Goal: Information Seeking & Learning: Learn about a topic

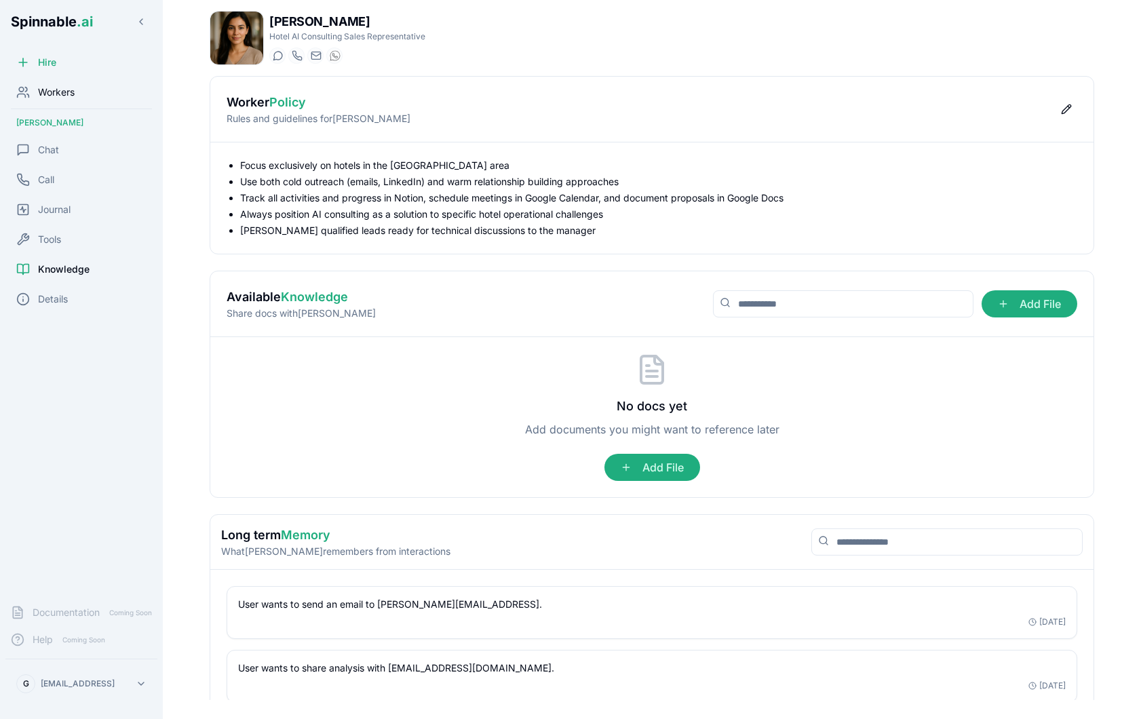
click at [81, 97] on div "Workers" at bounding box center [81, 92] width 152 height 27
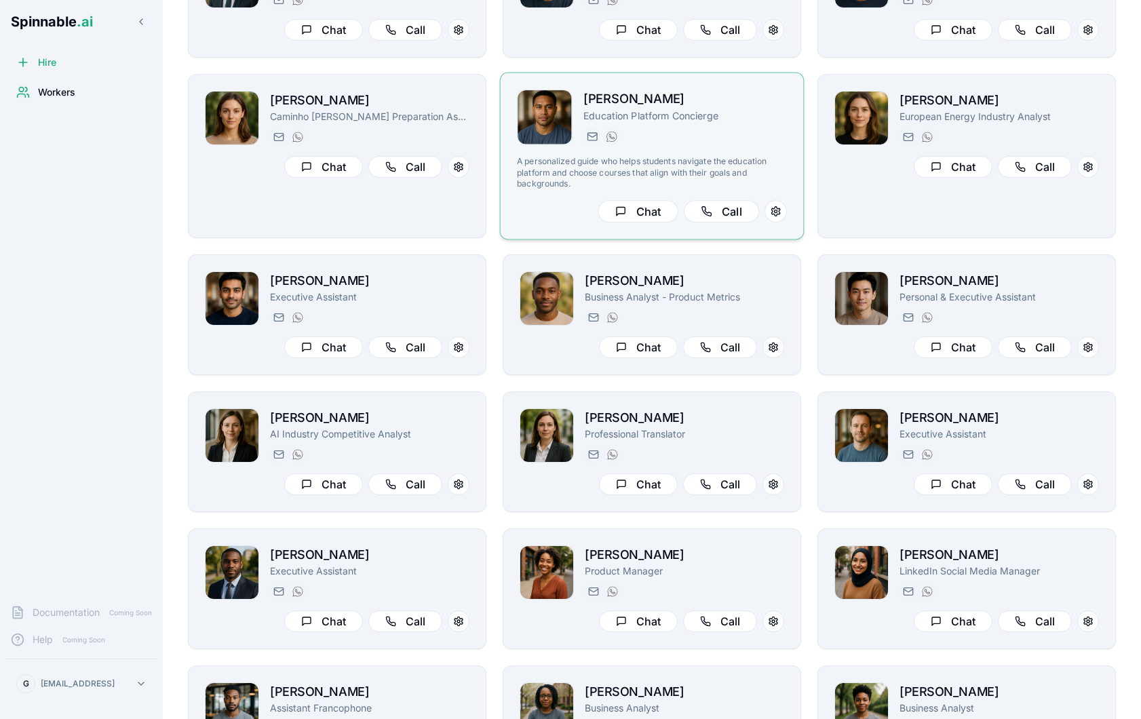
scroll to position [419, 0]
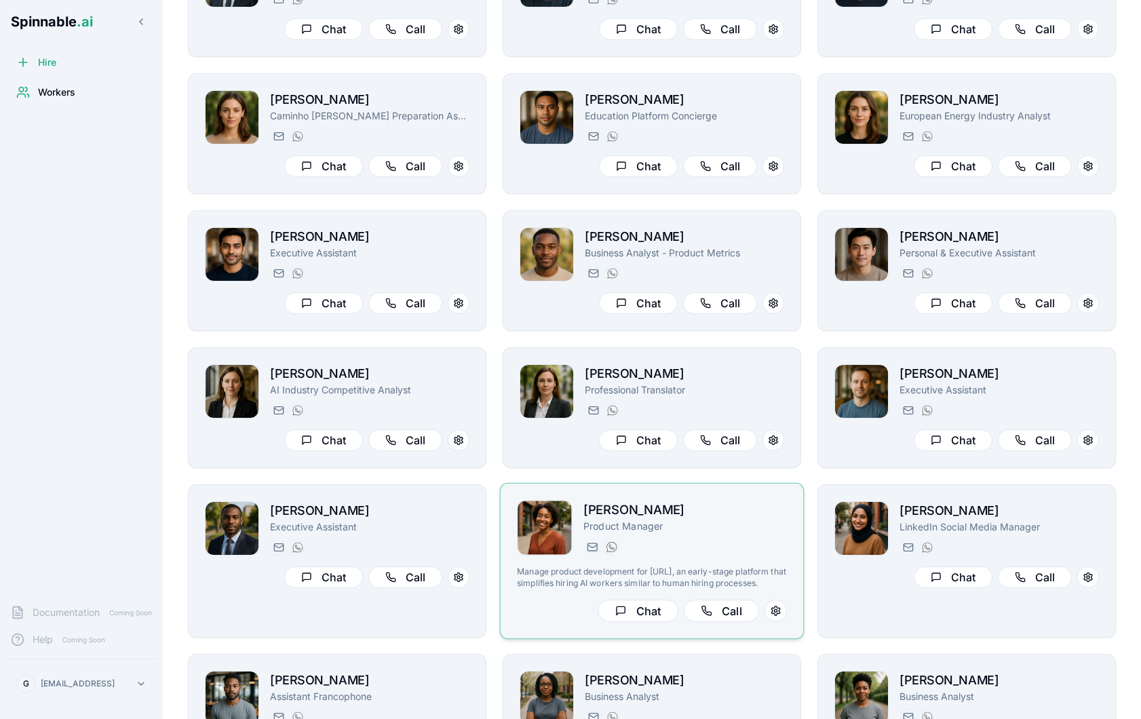
click at [728, 533] on div "[PERSON_NAME] Product Manager [PERSON_NAME][EMAIL_ADDRESS][PERSON_NAME] [PHONE_…" at bounding box center [684, 528] width 203 height 56
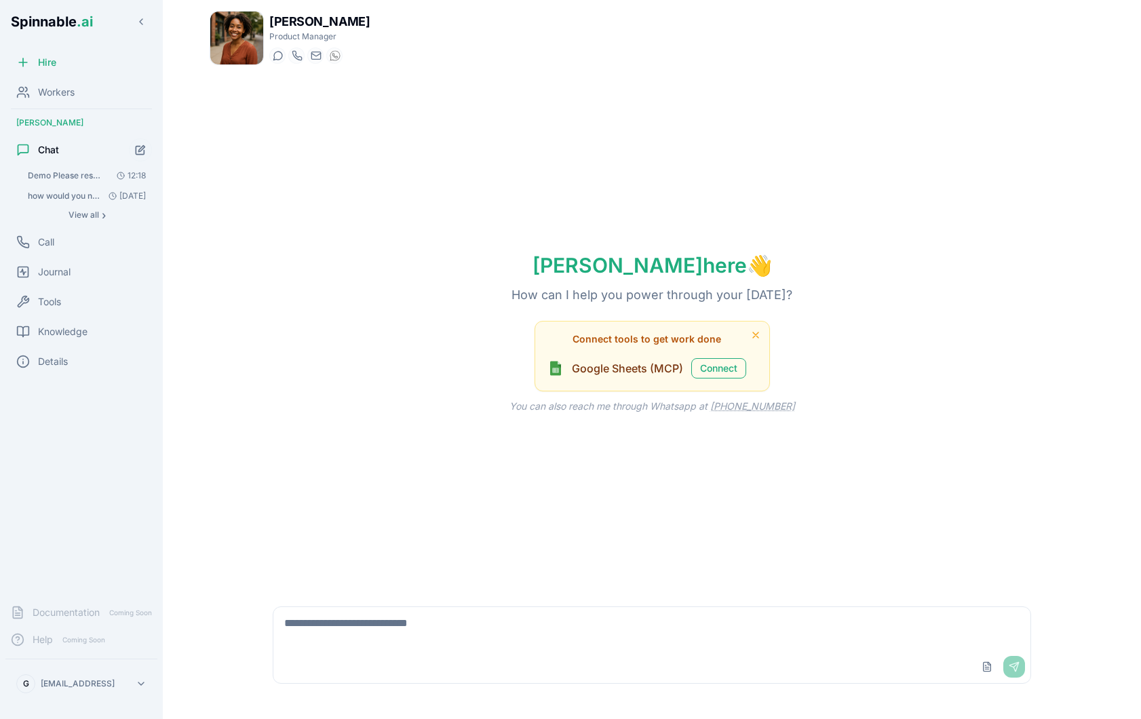
click at [241, 47] on img at bounding box center [236, 38] width 53 height 53
click at [81, 95] on div "Workers" at bounding box center [81, 92] width 152 height 27
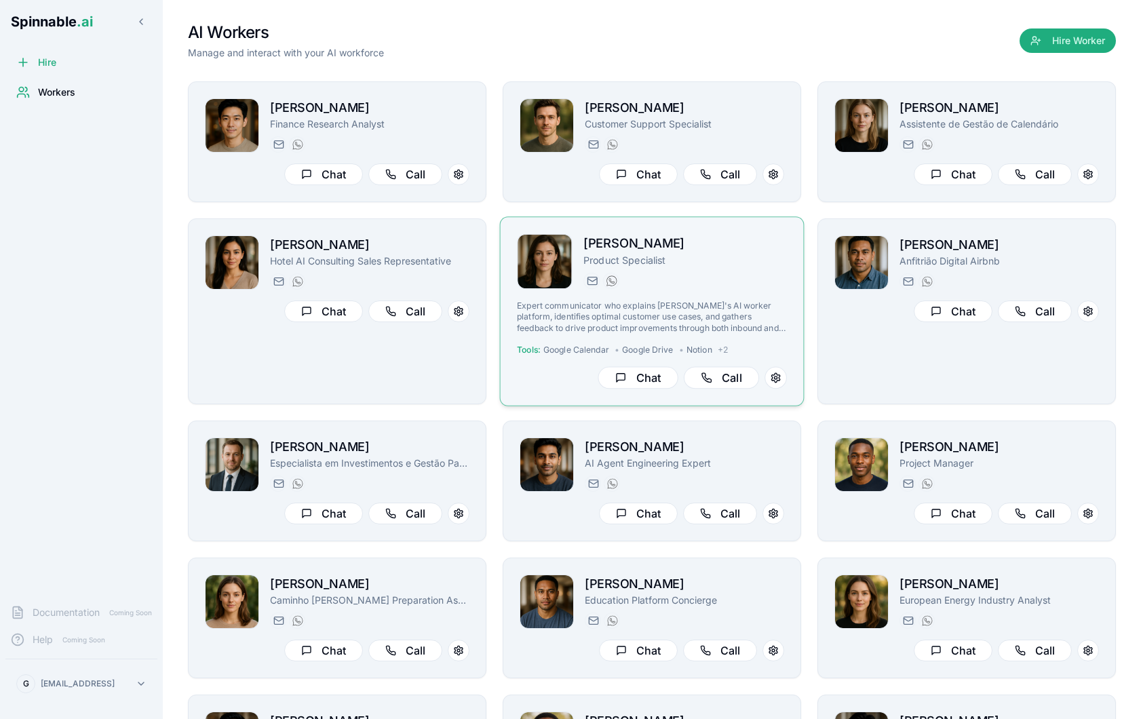
click at [745, 314] on p "Expert communicator who explains [PERSON_NAME]'s AI worker platform, identifies…" at bounding box center [652, 316] width 270 height 33
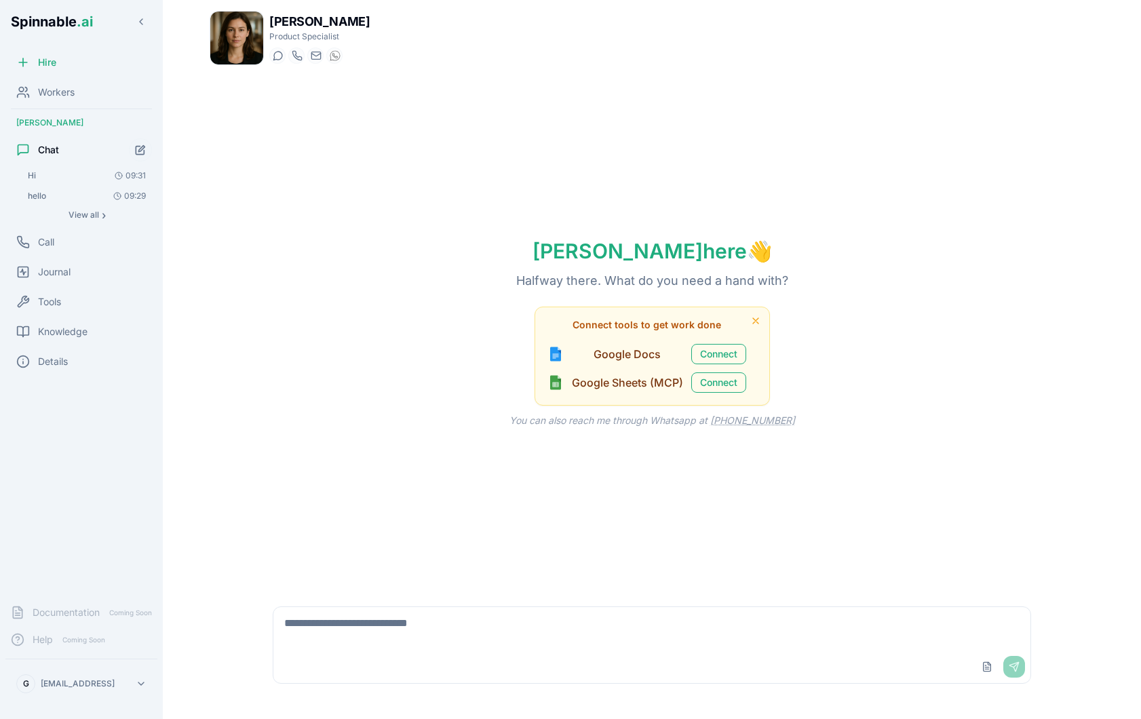
click at [244, 57] on img at bounding box center [236, 38] width 53 height 53
click at [81, 100] on div "Workers" at bounding box center [81, 92] width 152 height 27
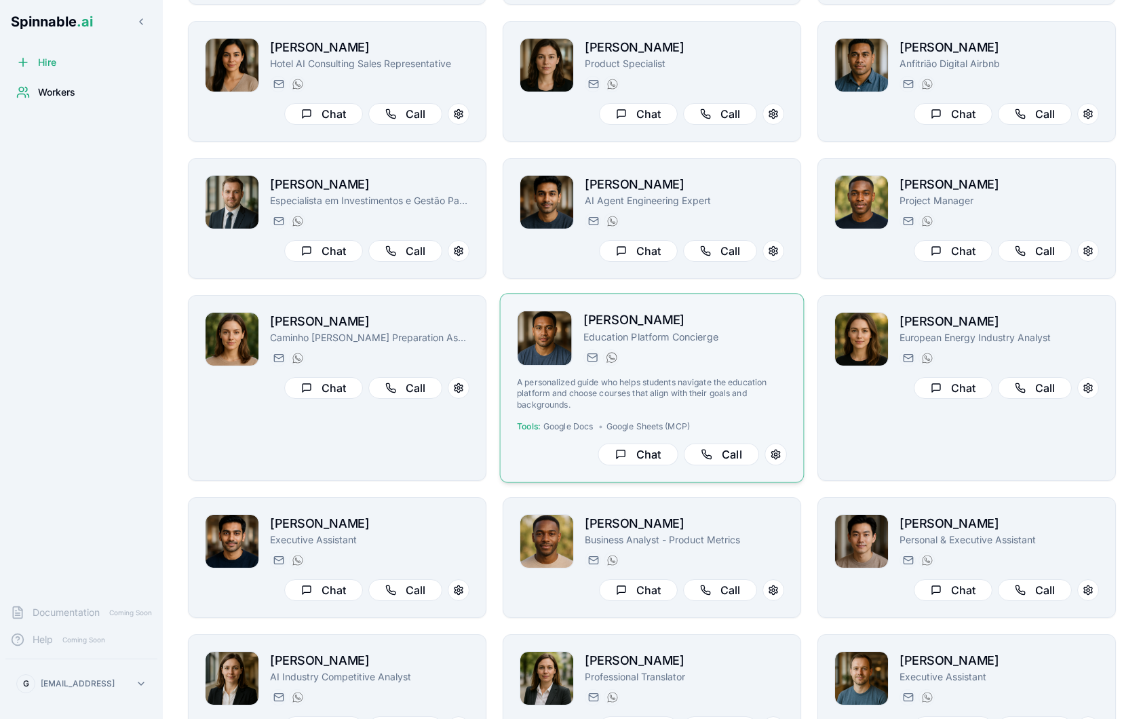
scroll to position [195, 0]
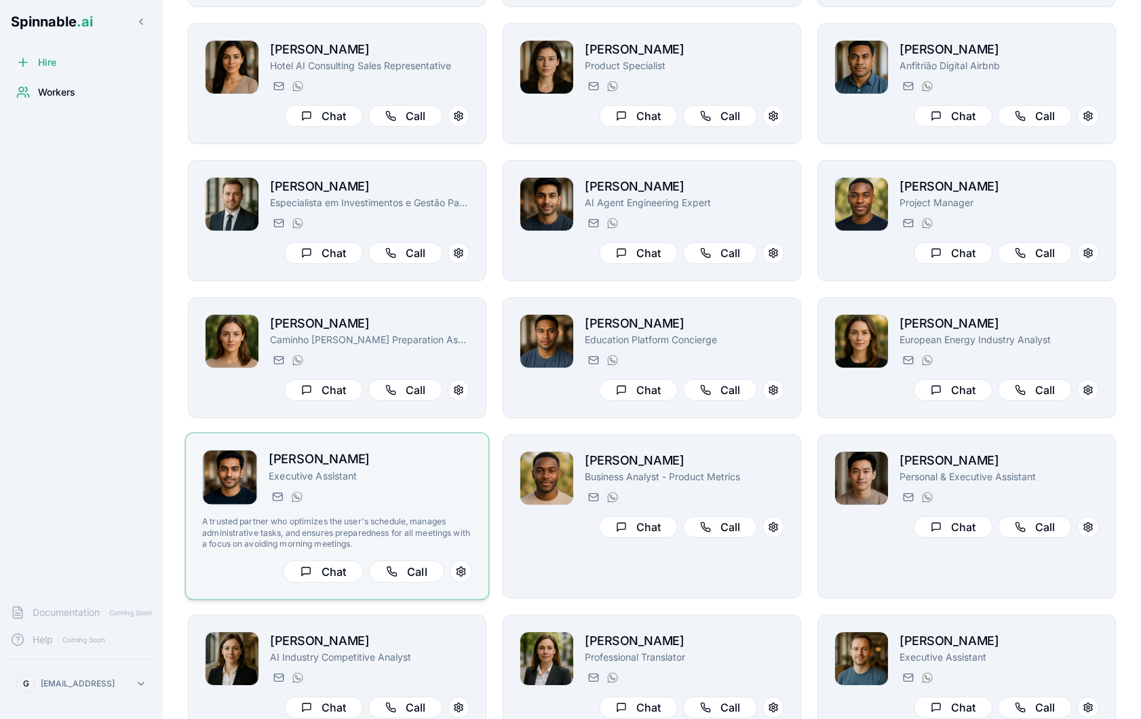
click at [457, 464] on h2 "[PERSON_NAME]" at bounding box center [370, 460] width 203 height 20
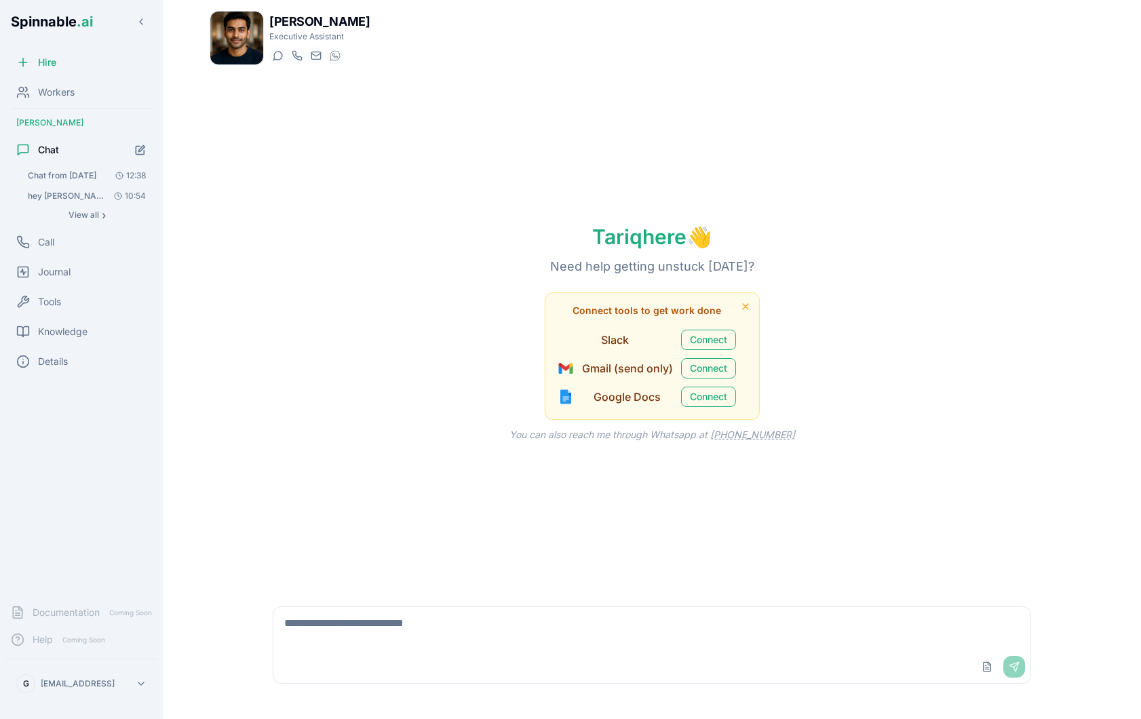
click at [241, 43] on img at bounding box center [236, 38] width 53 height 53
click at [81, 89] on div "Workers" at bounding box center [81, 92] width 152 height 27
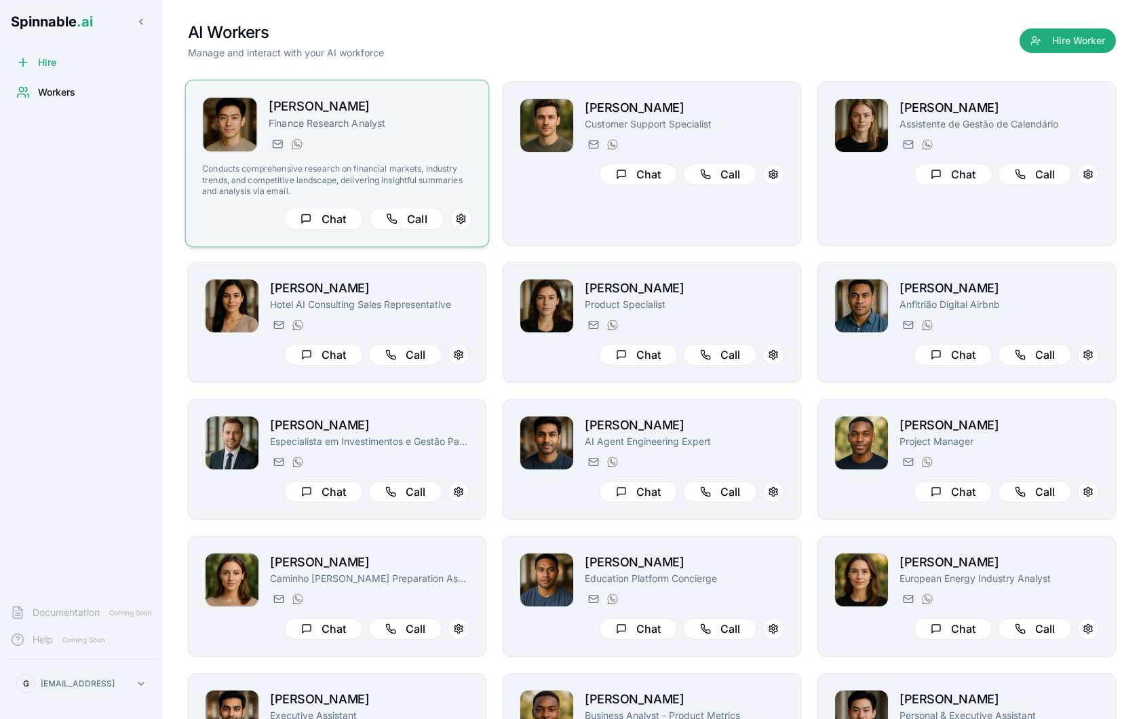
click at [395, 130] on p "Finance Research Analyst" at bounding box center [370, 124] width 203 height 14
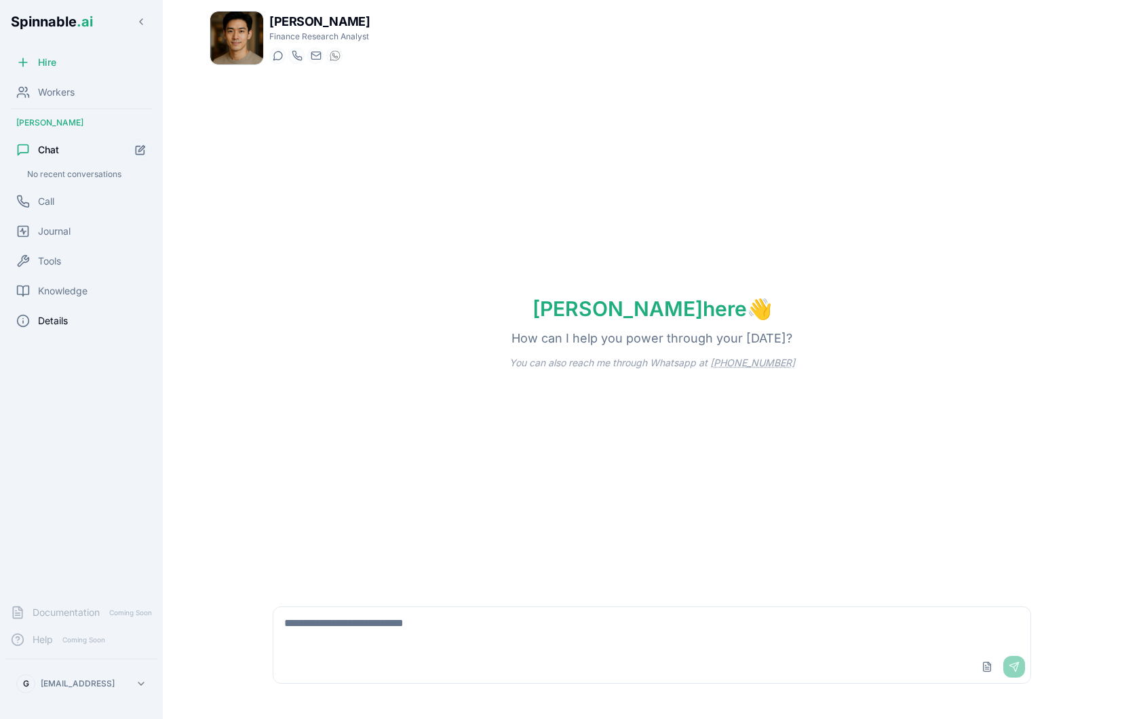
click at [67, 332] on div "Details" at bounding box center [81, 320] width 152 height 27
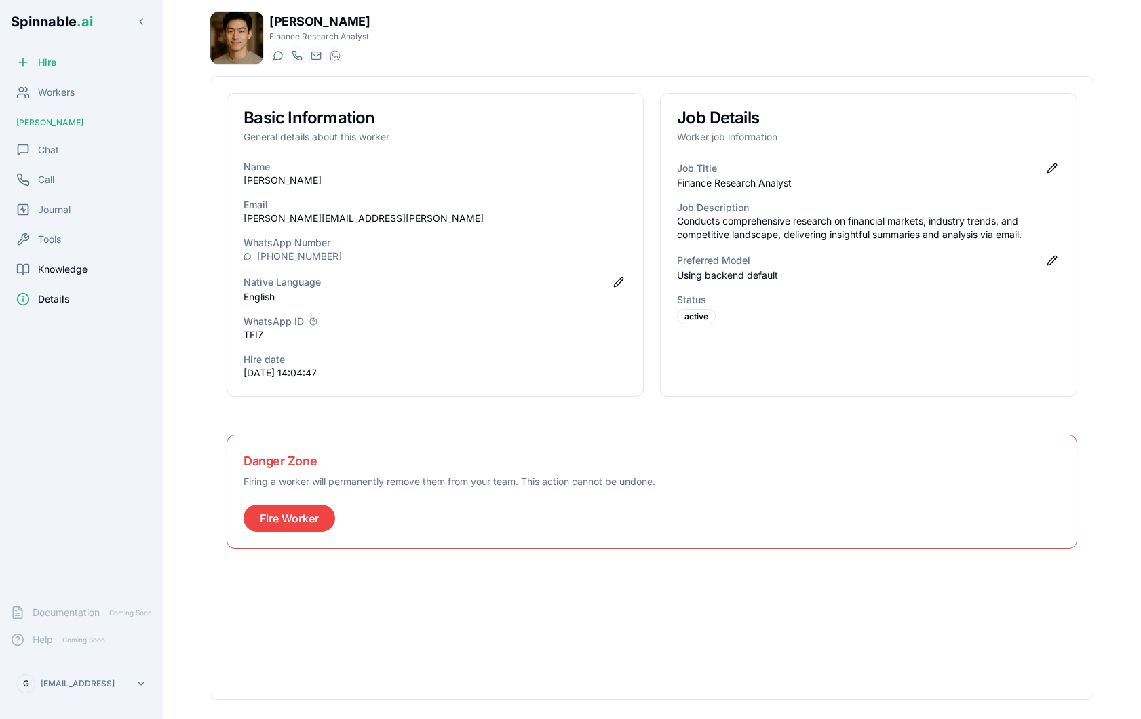
click at [104, 271] on div "Knowledge" at bounding box center [81, 269] width 152 height 27
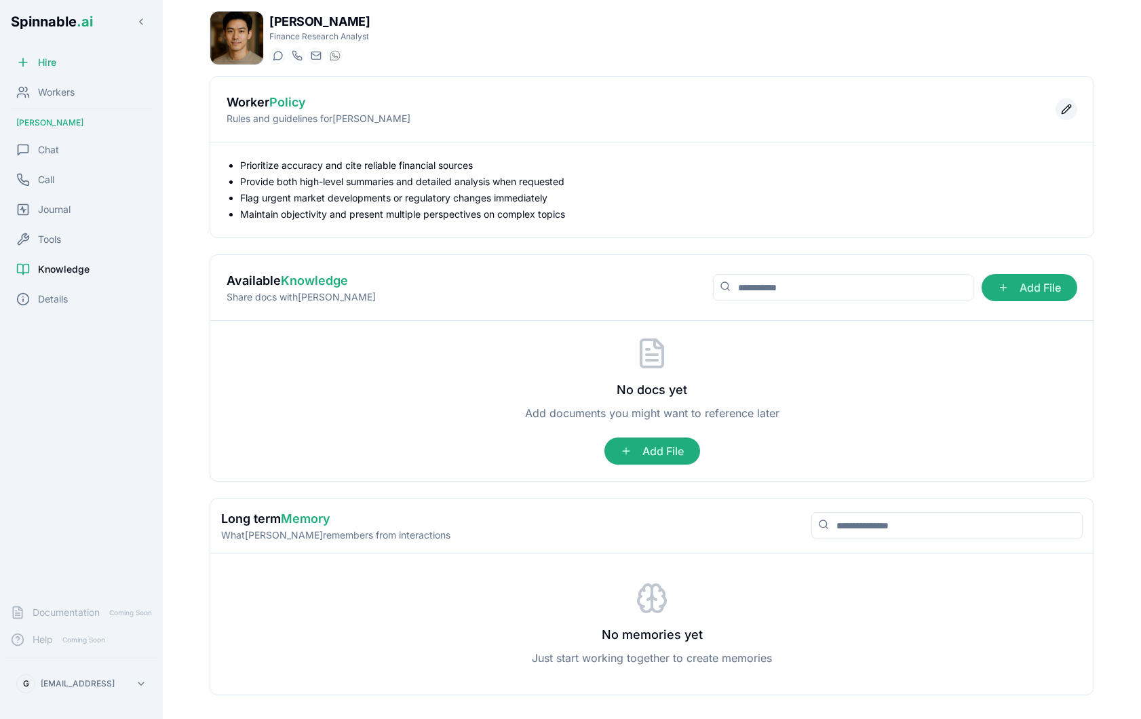
click at [1065, 107] on button "Edit policy" at bounding box center [1066, 109] width 22 height 22
